Goal: Transaction & Acquisition: Purchase product/service

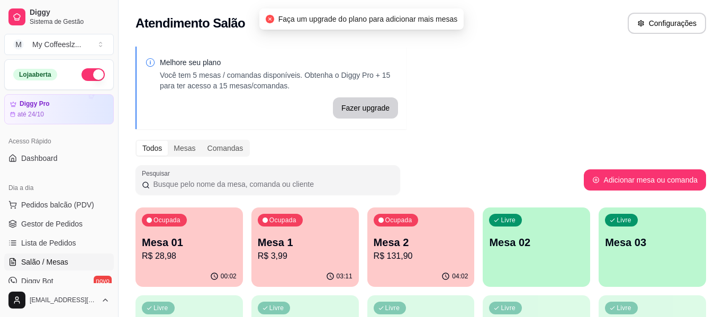
scroll to position [159, 0]
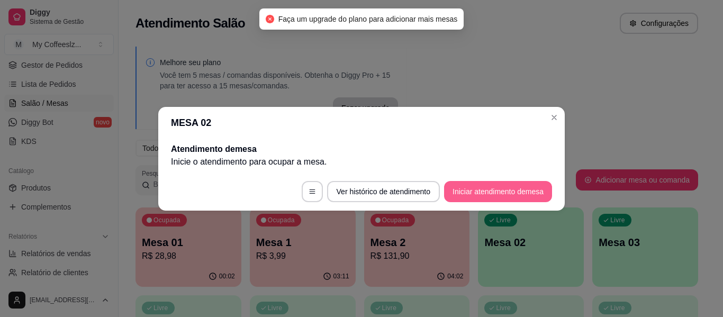
click at [483, 193] on button "Iniciar atendimento de mesa" at bounding box center [498, 191] width 108 height 21
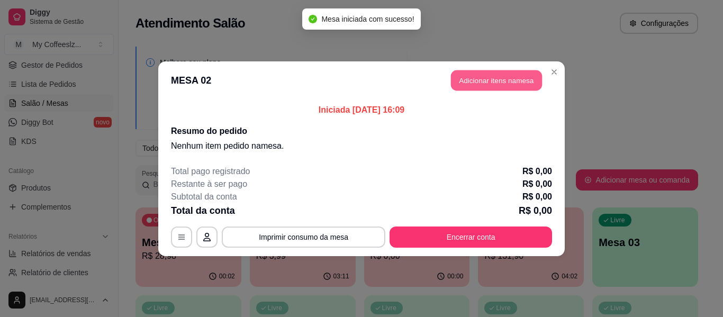
click at [499, 78] on button "Adicionar itens na mesa" at bounding box center [496, 80] width 91 height 21
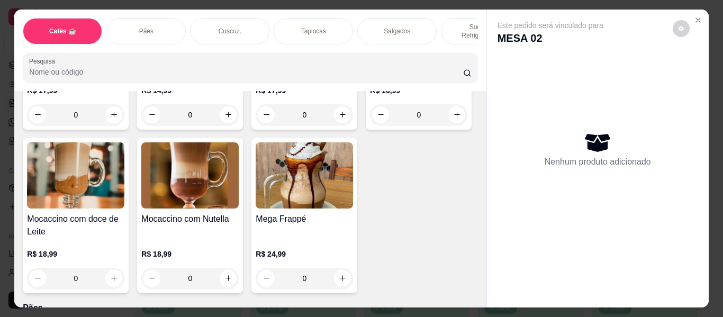
scroll to position [1376, 0]
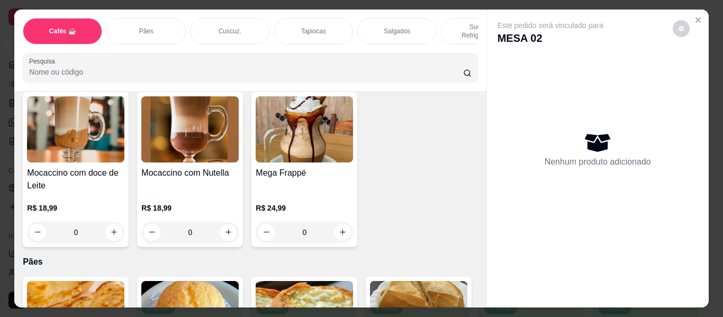
type input "1"
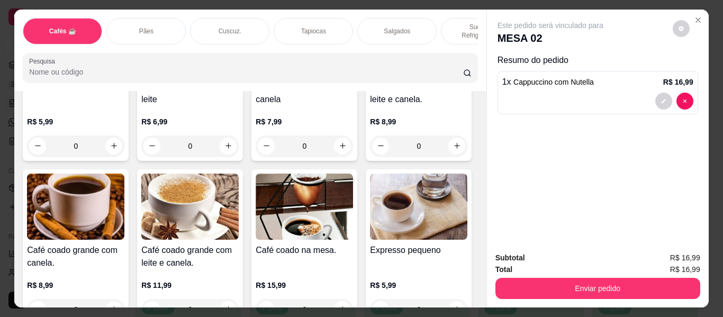
scroll to position [212, 0]
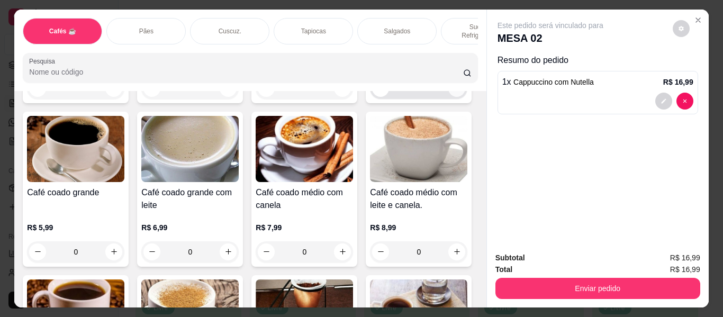
click at [453, 92] on icon "increase-product-quantity" at bounding box center [457, 88] width 8 height 8
type input "1"
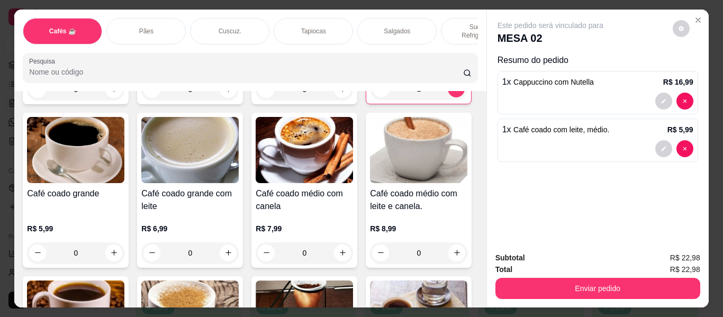
click at [446, 18] on div "Sucos e Refrigerantes" at bounding box center [480, 31] width 79 height 26
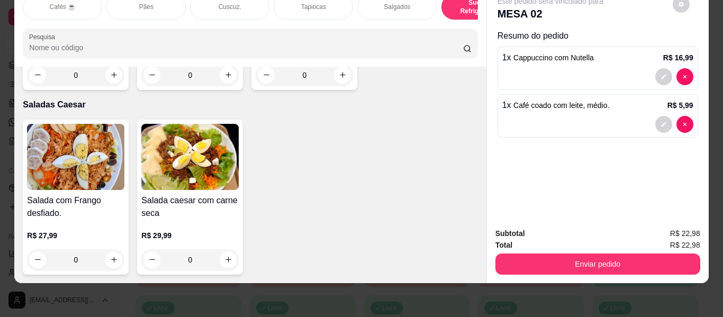
scroll to position [6261, 0]
type input "1"
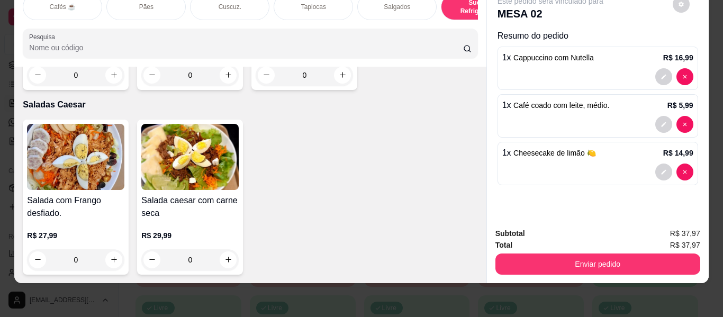
type input "1"
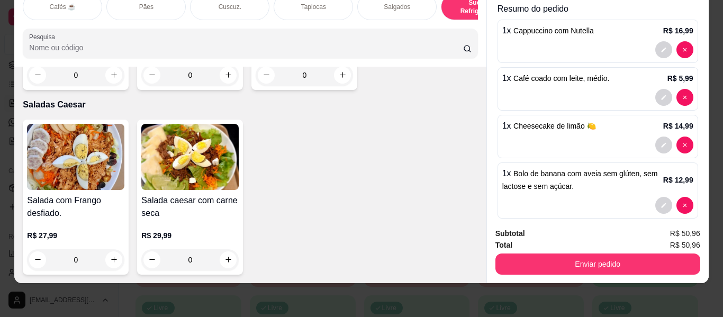
scroll to position [41, 0]
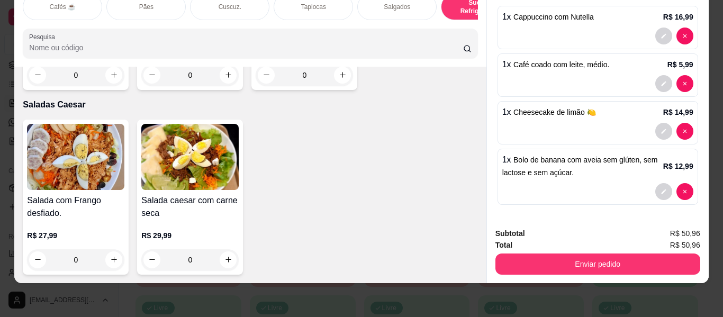
type input "0"
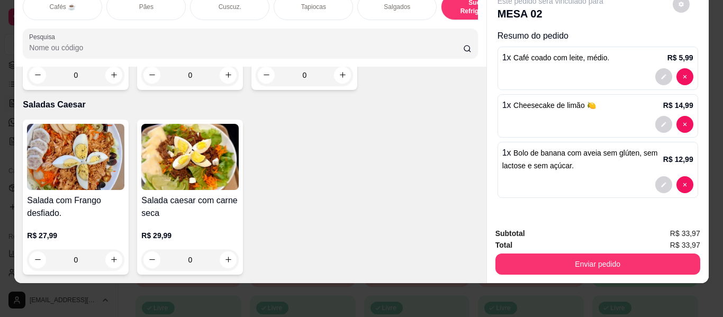
scroll to position [0, 0]
type input "0"
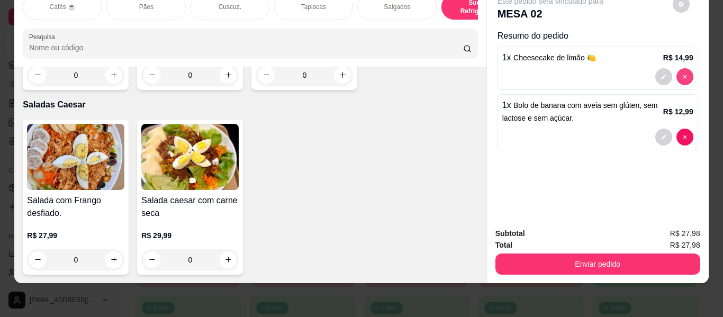
scroll to position [6365, 0]
type input "0"
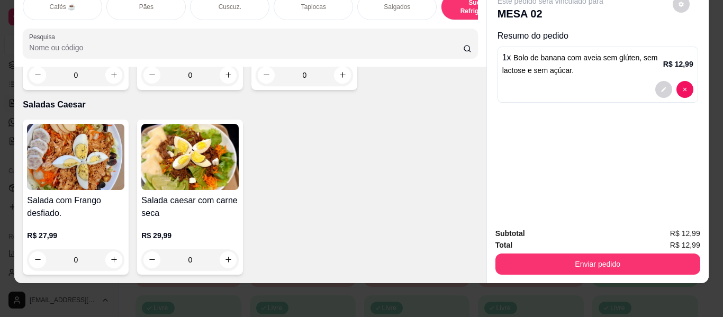
scroll to position [6364, 0]
type input "0"
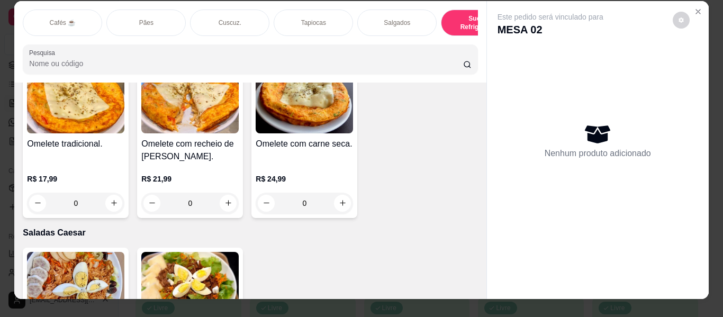
scroll to position [0, 0]
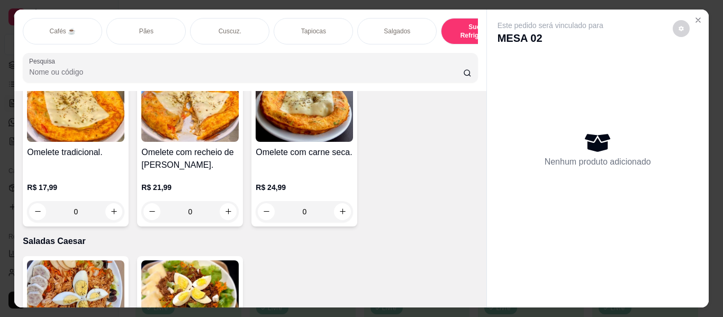
click at [49, 27] on p "Cafés ☕" at bounding box center [62, 31] width 26 height 8
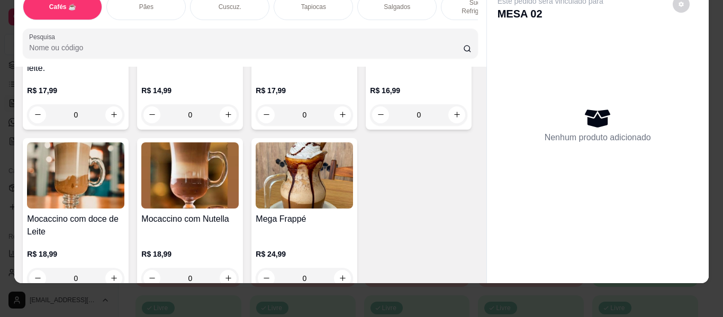
scroll to position [1371, 0]
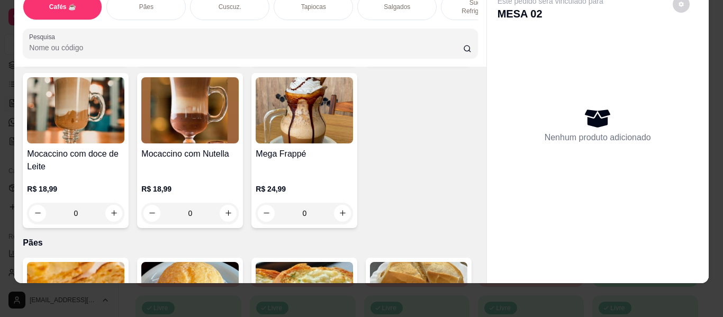
type input "1"
